Goal: Information Seeking & Learning: Learn about a topic

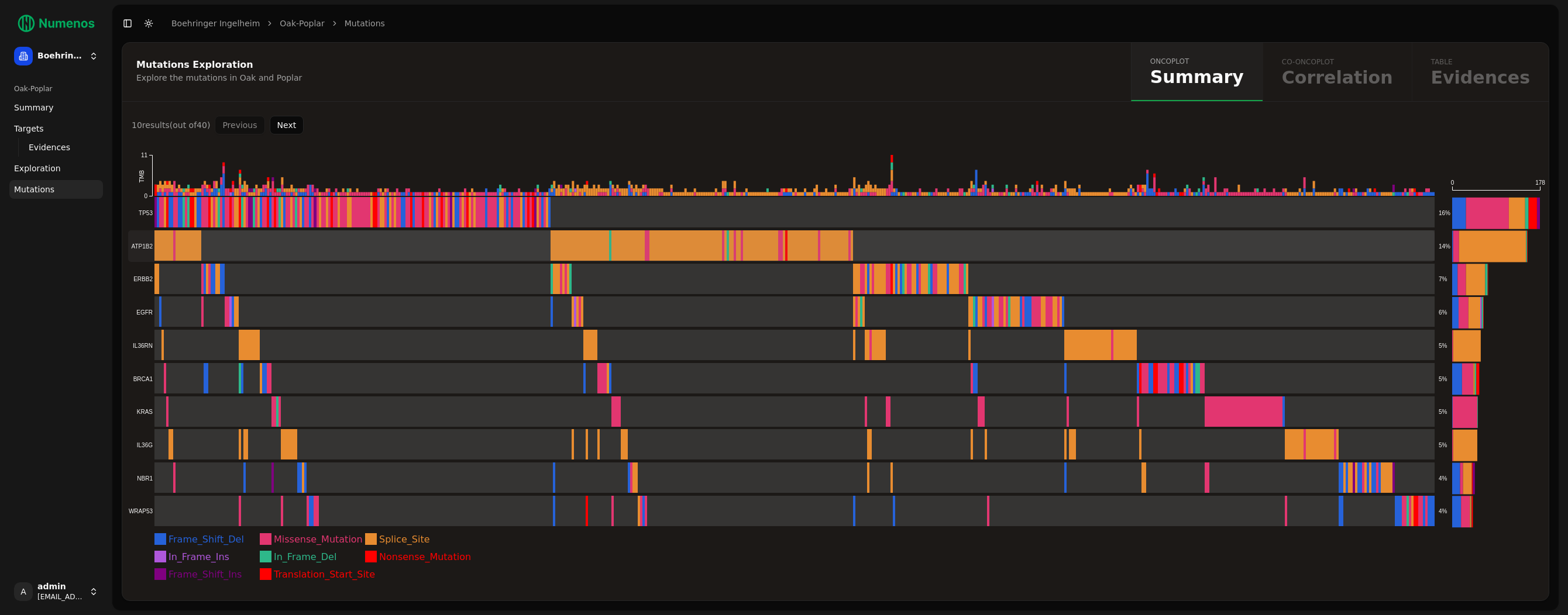
click at [195, 249] on rect at bounding box center [782, 246] width 1306 height 32
click at [254, 217] on rect at bounding box center [782, 213] width 1306 height 32
click at [275, 449] on rect at bounding box center [782, 445] width 1306 height 32
click at [218, 269] on rect at bounding box center [782, 279] width 1306 height 32
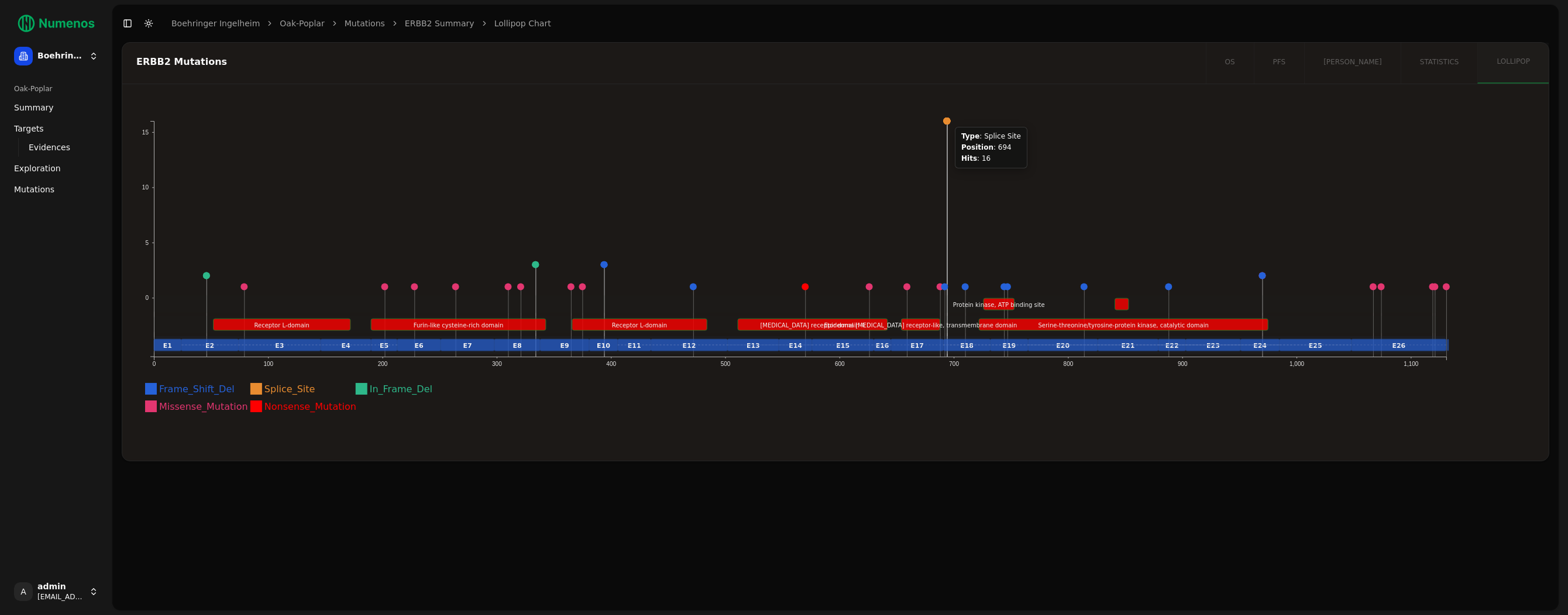
click at [948, 120] on circle at bounding box center [947, 121] width 7 height 7
click at [948, 122] on circle at bounding box center [947, 121] width 7 height 7
click at [947, 120] on circle at bounding box center [947, 121] width 7 height 7
click at [43, 161] on link "Exploration" at bounding box center [56, 168] width 94 height 19
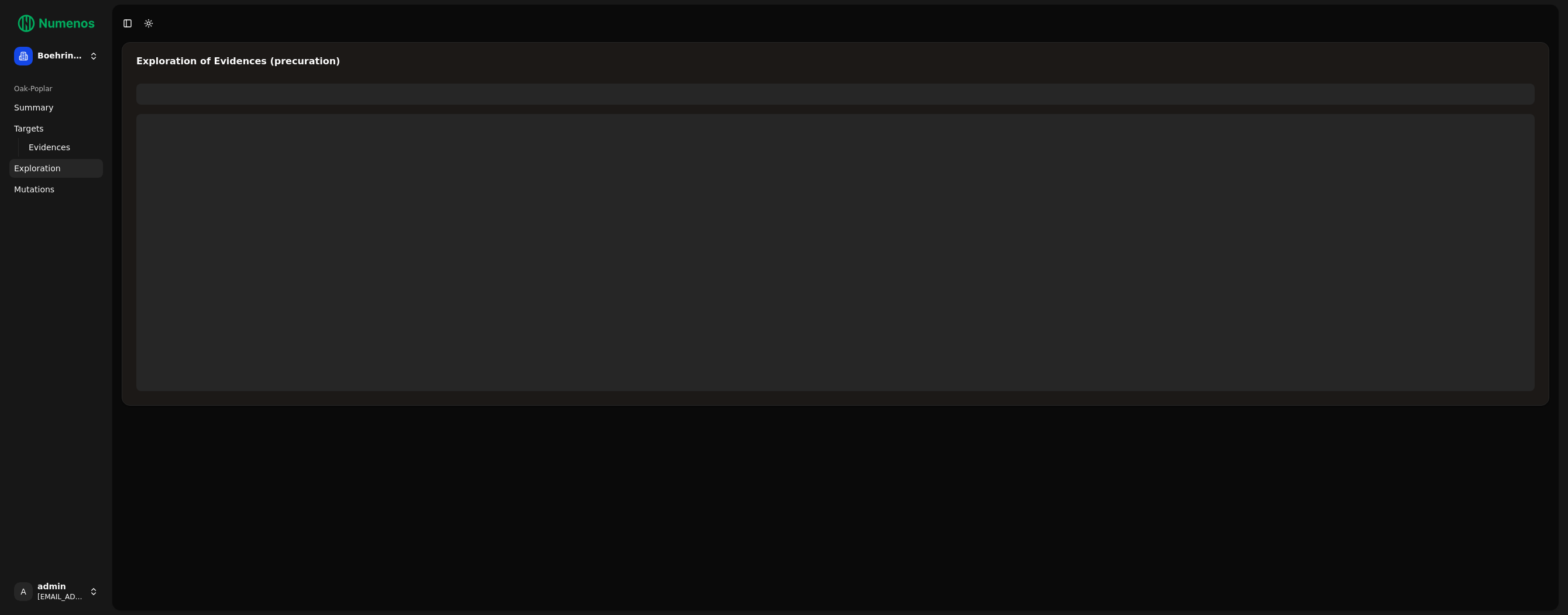
click at [42, 166] on span "Exploration" at bounding box center [37, 168] width 47 height 12
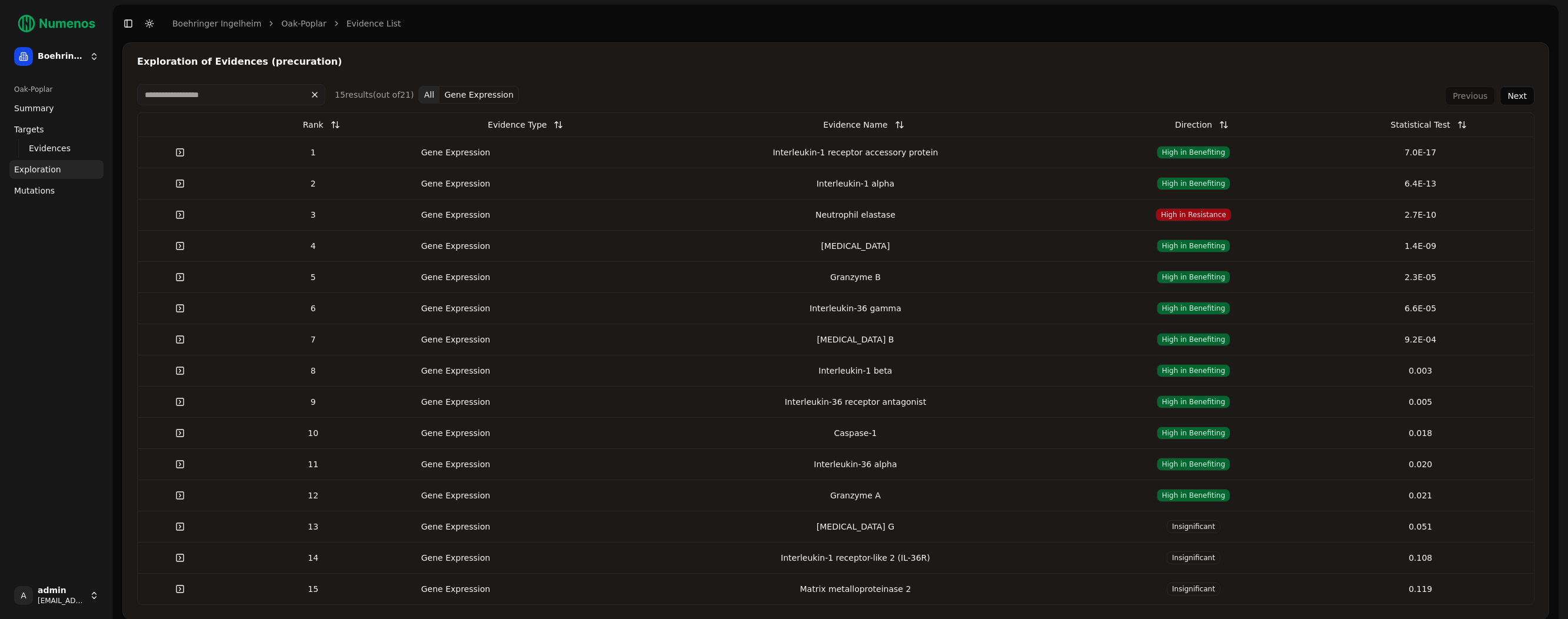
drag, startPoint x: 190, startPoint y: 157, endPoint x: 170, endPoint y: 157, distance: 20.0
click at [188, 157] on link at bounding box center [180, 152] width 23 height 21
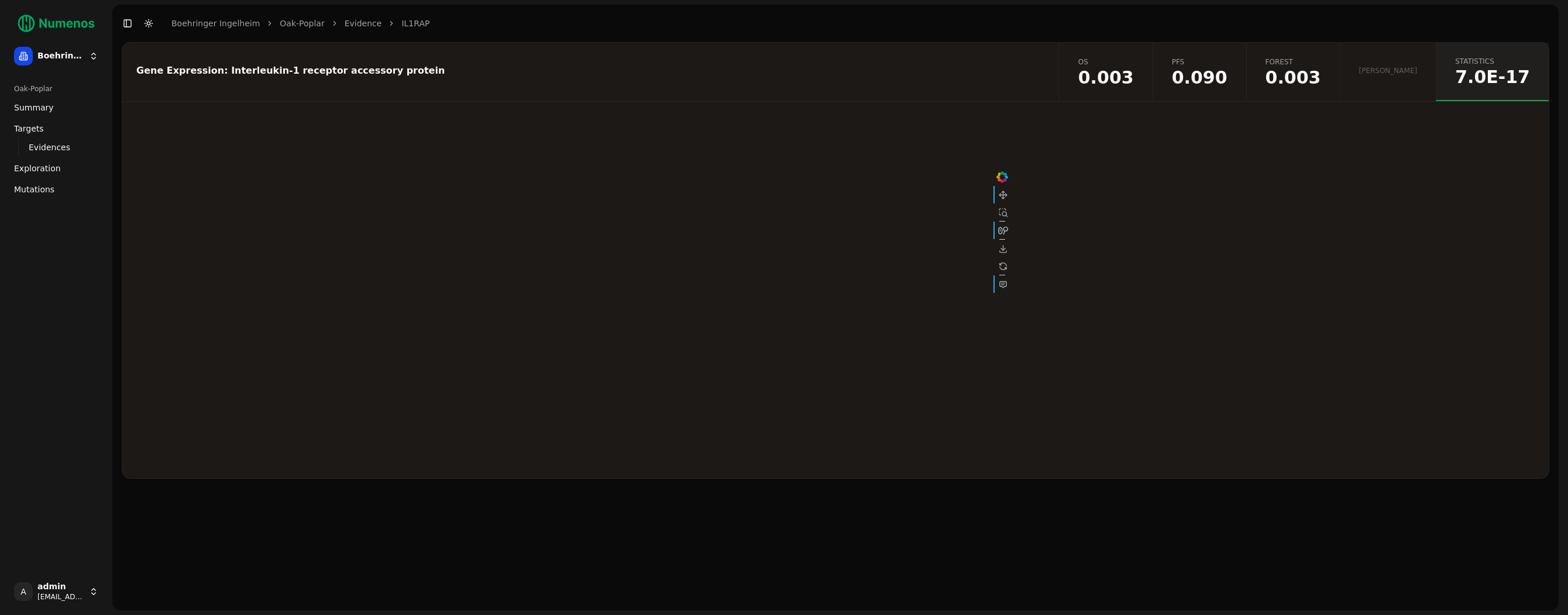
click at [55, 183] on link "Mutations" at bounding box center [56, 189] width 94 height 19
click at [58, 189] on link "Mutations" at bounding box center [56, 189] width 94 height 19
click at [38, 191] on span "Mutations" at bounding box center [34, 189] width 40 height 12
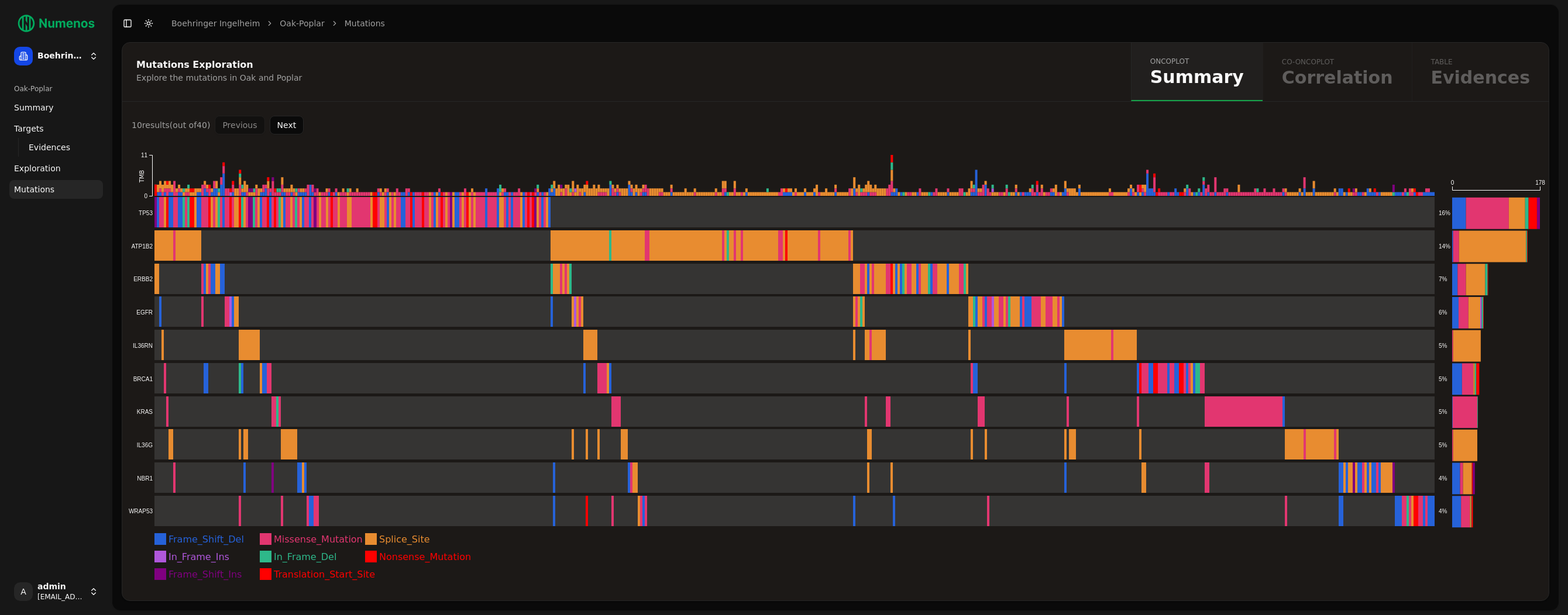
click at [1353, 71] on div "oncoplot Summary co-oncoplot Correlation table Evidences" at bounding box center [1340, 72] width 418 height 58
click at [1479, 80] on div "oncoplot Summary co-oncoplot Correlation table Evidences" at bounding box center [1340, 72] width 418 height 58
click at [142, 249] on rect at bounding box center [782, 246] width 1306 height 32
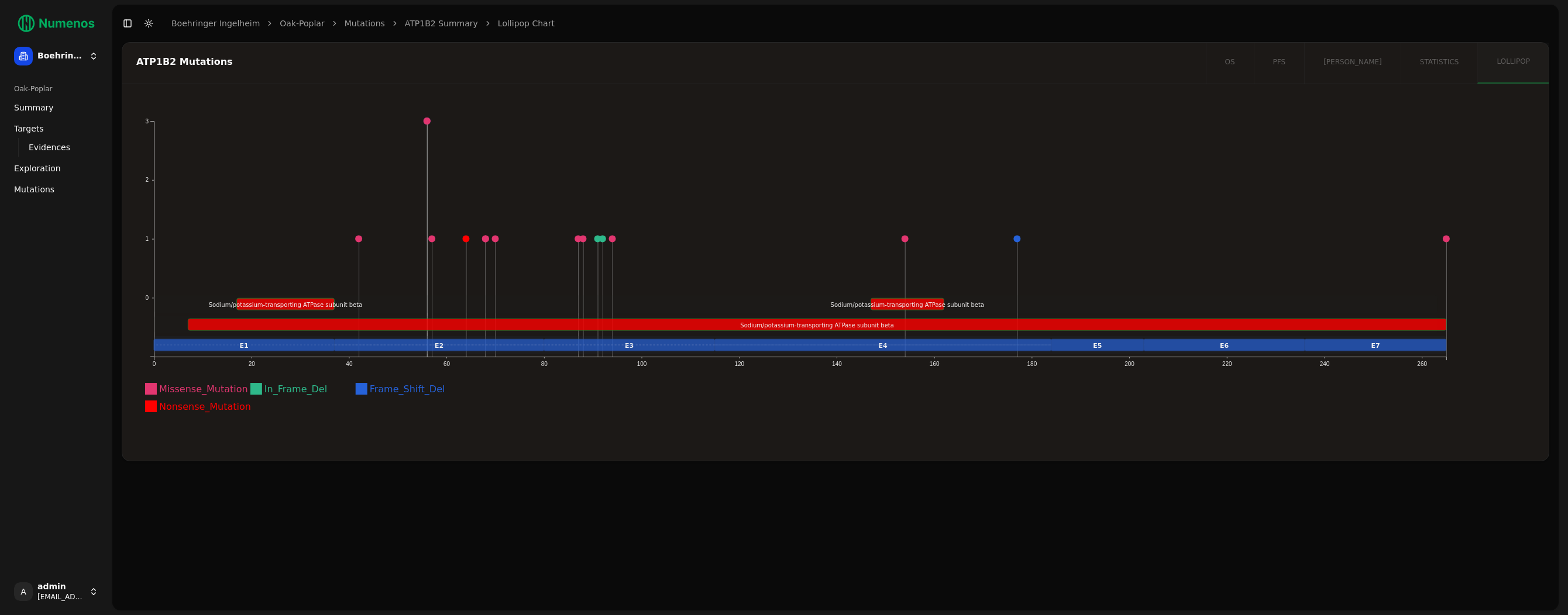
click at [153, 64] on div "ATP1B2 Mutations" at bounding box center [662, 61] width 1052 height 9
click at [154, 63] on div "ATP1B2 Mutations" at bounding box center [662, 61] width 1052 height 9
drag, startPoint x: 139, startPoint y: 63, endPoint x: 170, endPoint y: 64, distance: 31.0
click at [170, 64] on div "ATP1B2 Mutations" at bounding box center [662, 61] width 1052 height 9
copy div "ATP1B2"
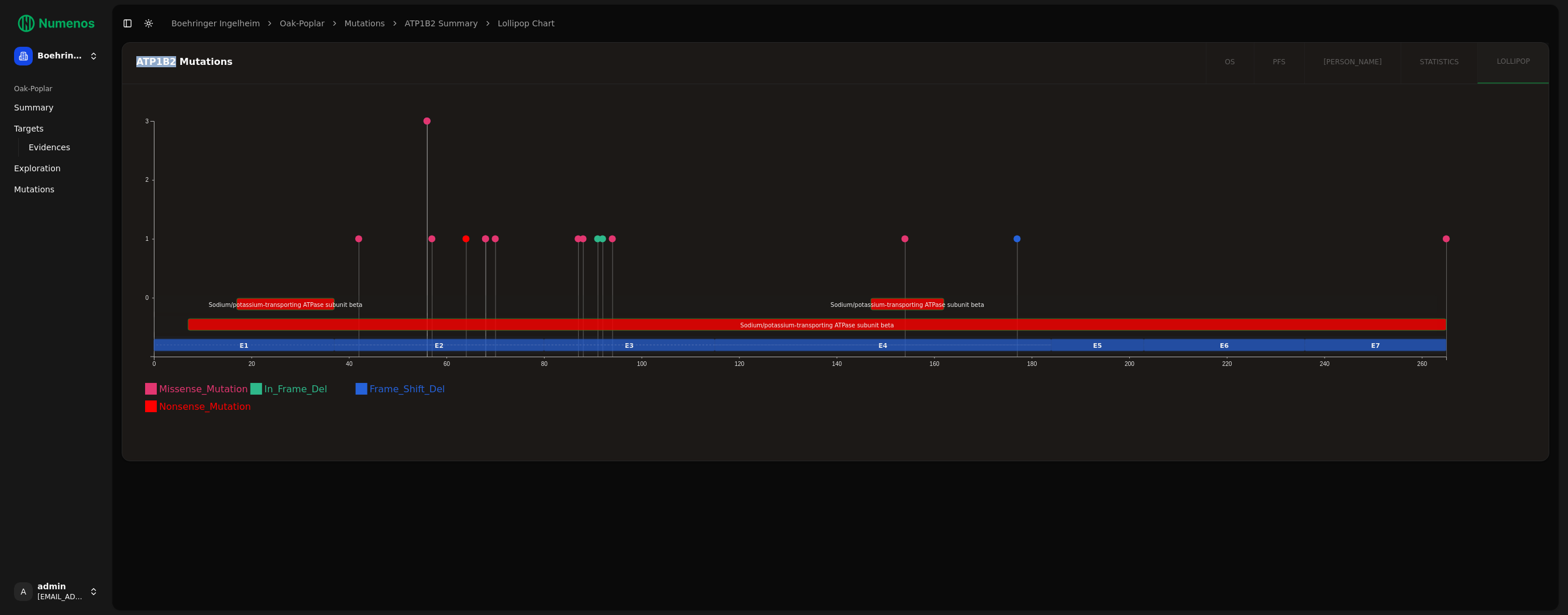
click at [33, 170] on span "Exploration" at bounding box center [37, 168] width 47 height 12
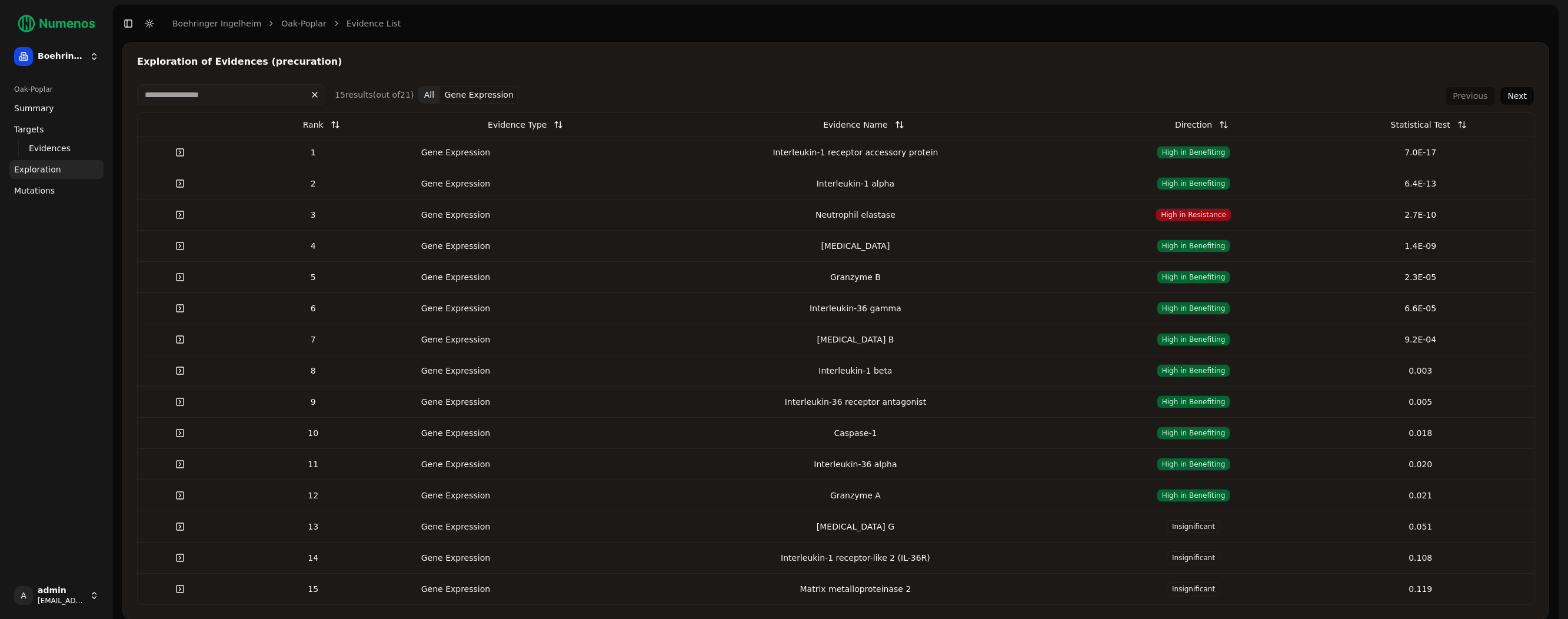
click at [39, 196] on span "Mutations" at bounding box center [34, 190] width 40 height 12
click at [45, 194] on span "Mutations" at bounding box center [34, 190] width 40 height 12
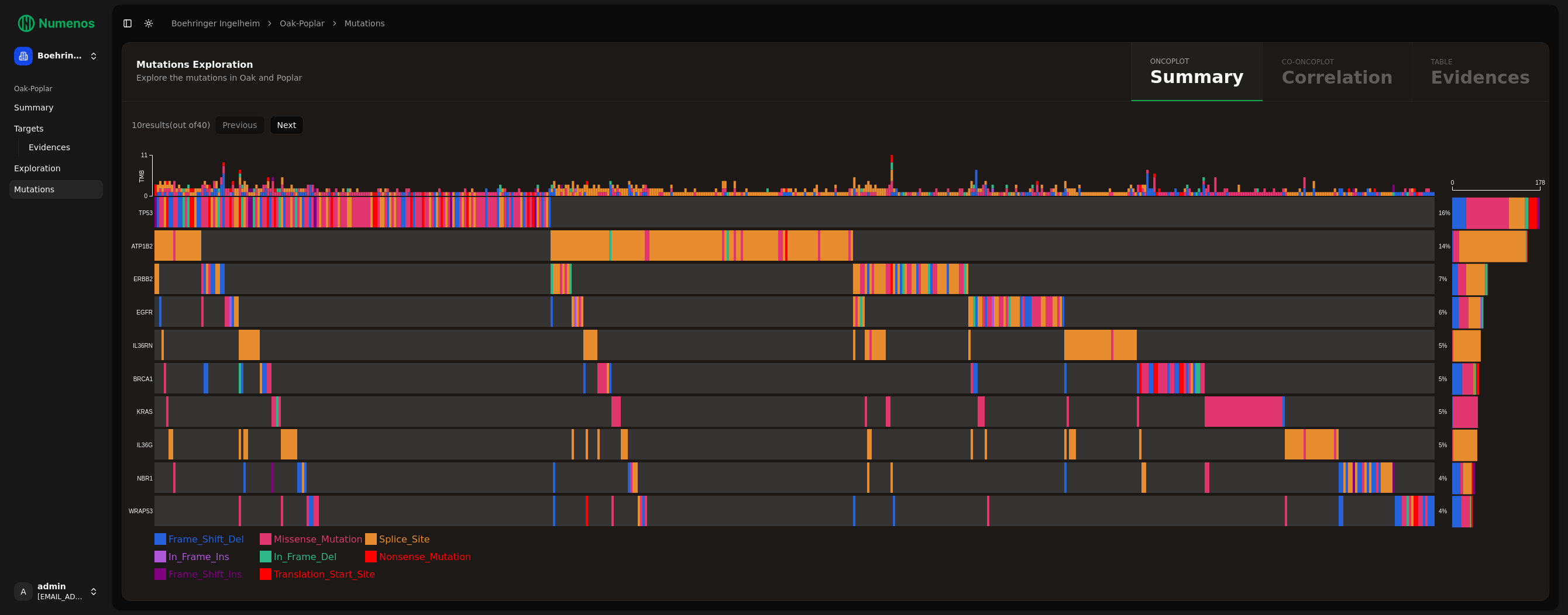
click at [285, 122] on button "Next" at bounding box center [287, 125] width 35 height 19
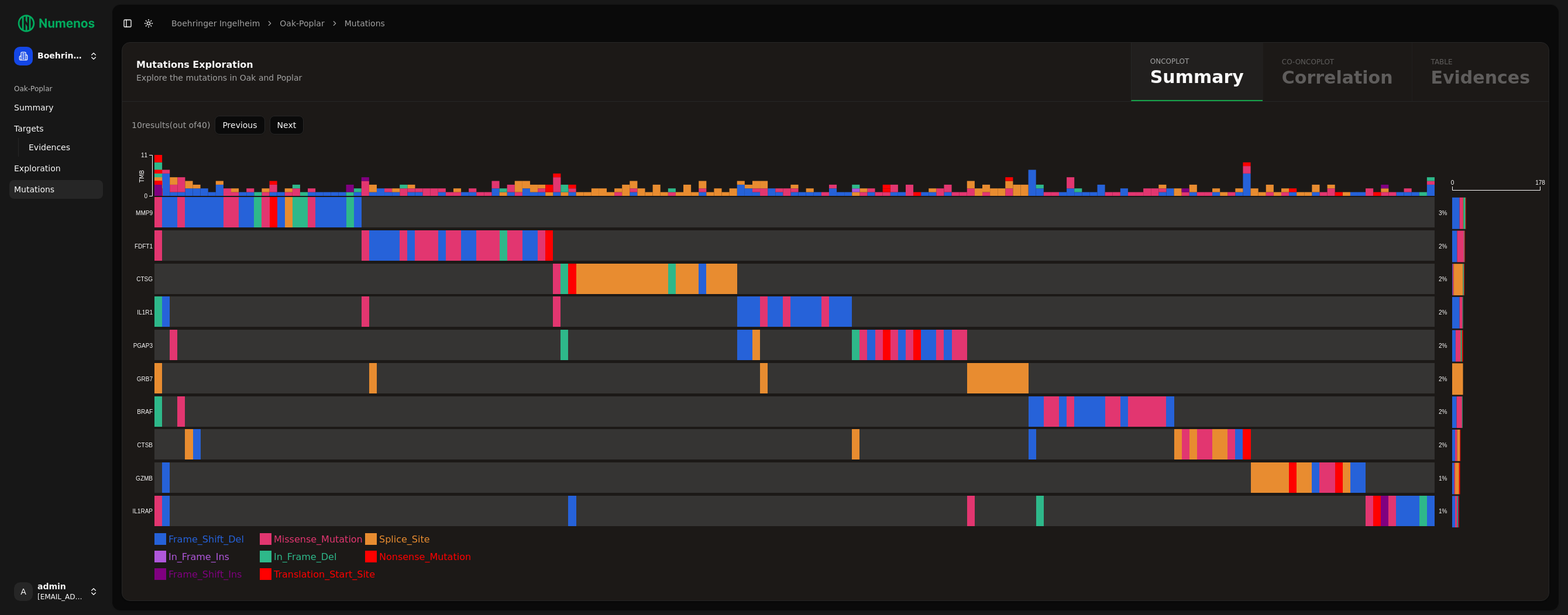
click at [295, 128] on button "Next" at bounding box center [287, 125] width 35 height 19
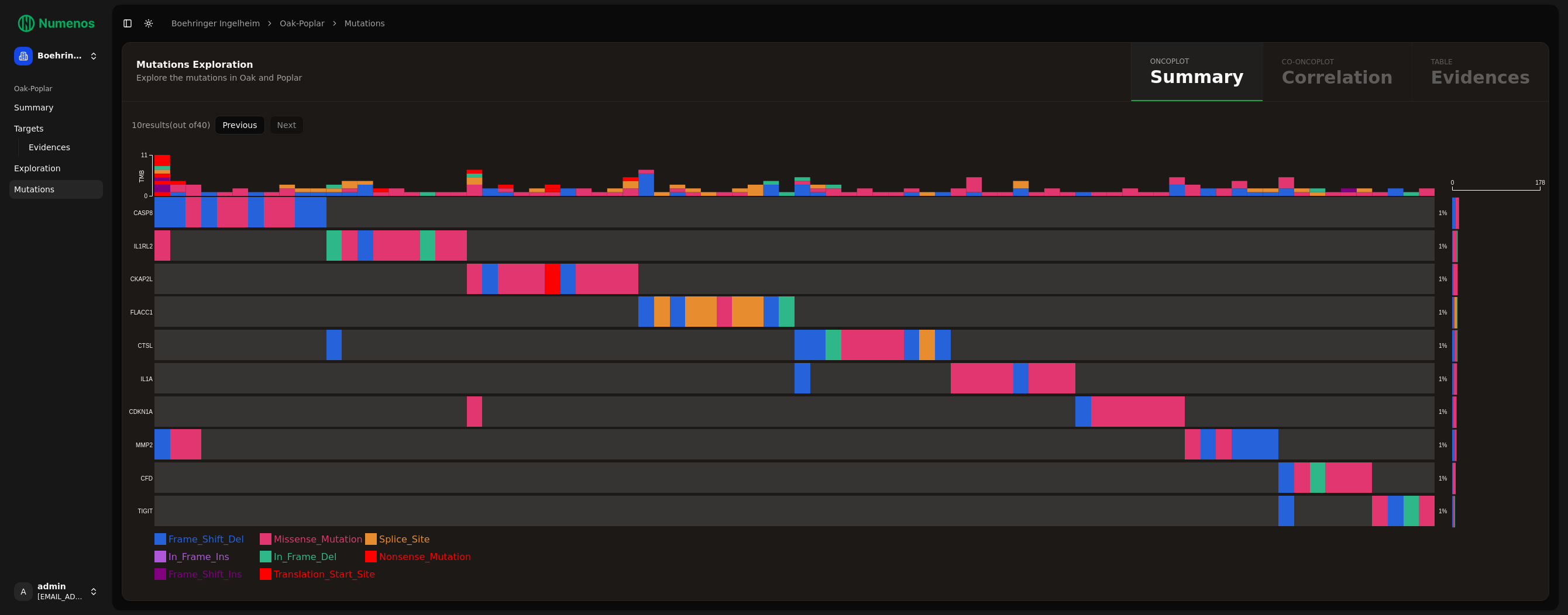
click at [295, 128] on div "Previous Next" at bounding box center [259, 125] width 89 height 19
click at [293, 128] on div "Previous Next" at bounding box center [259, 125] width 89 height 19
click at [245, 131] on button "Previous" at bounding box center [240, 125] width 50 height 19
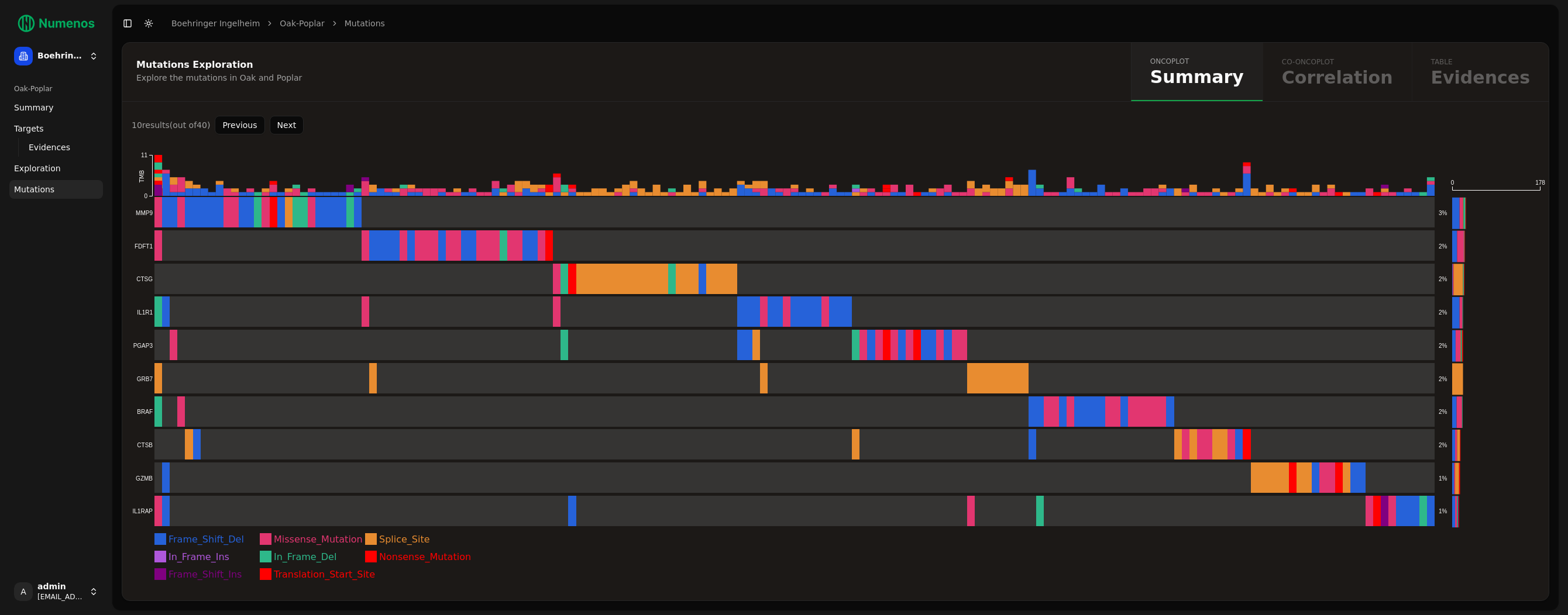
click at [245, 131] on button "Previous" at bounding box center [240, 125] width 50 height 19
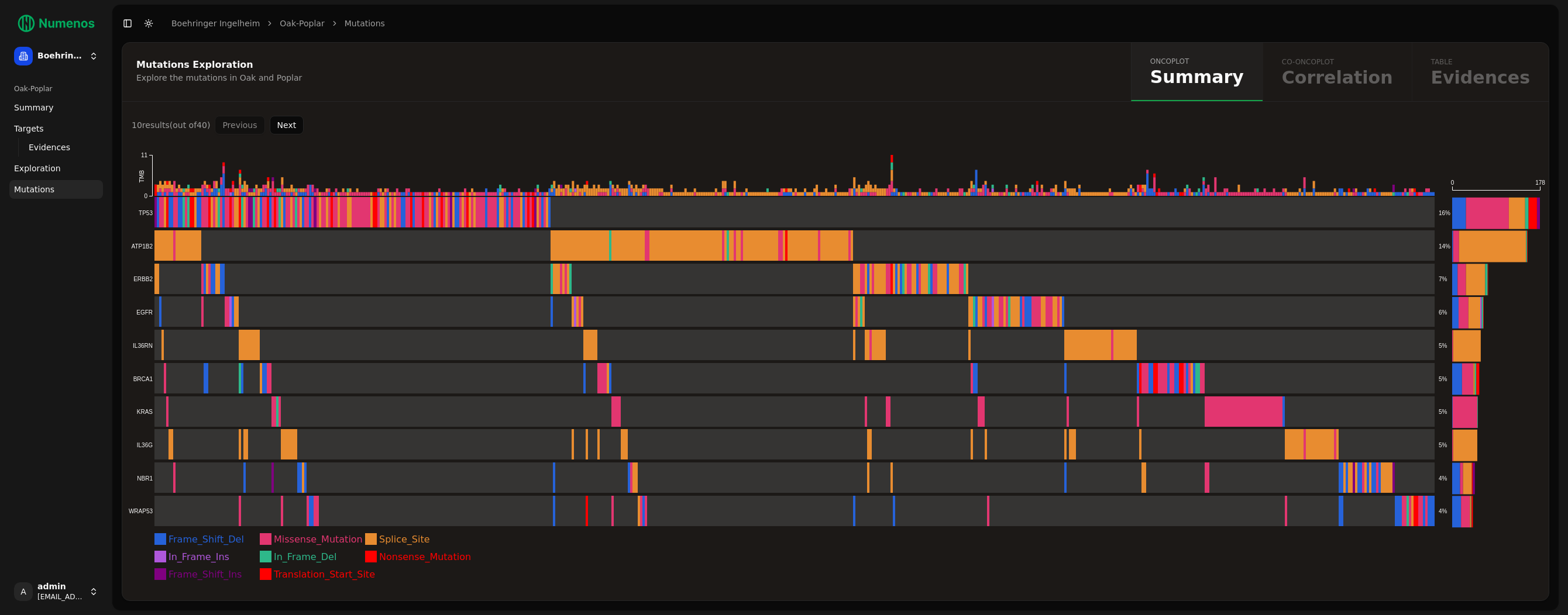
click at [245, 131] on div "Previous Next" at bounding box center [259, 125] width 89 height 19
drag, startPoint x: 1548, startPoint y: 231, endPoint x: 1561, endPoint y: 232, distance: 13.0
click at [1548, 232] on icon "Frame_Shift_Del Missense_Mutation Splice_Site In_Frame_Ins In_Frame_Del Nonsens…" at bounding box center [835, 367] width 1426 height 466
